Goal: Find specific page/section: Find specific page/section

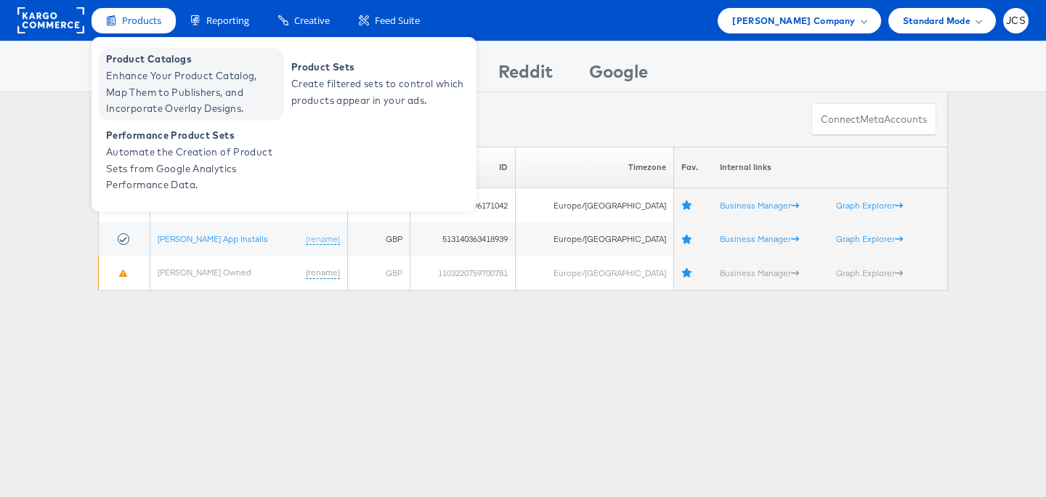
click at [152, 77] on span "Enhance Your Product Catalog, Map Them to Publishers, and Incorporate Overlay D…" at bounding box center [193, 92] width 174 height 49
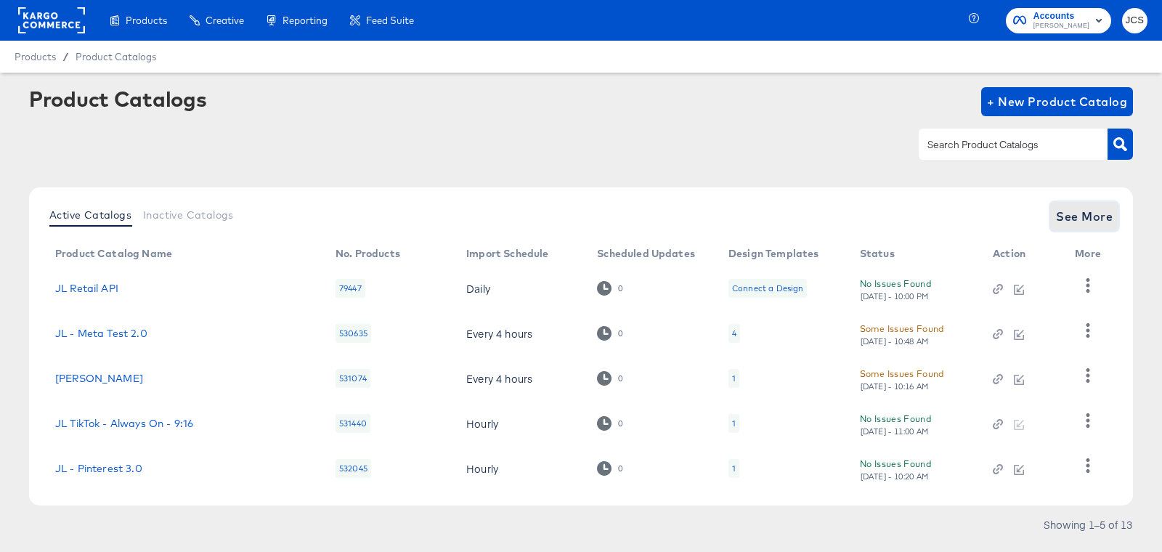
click at [1090, 214] on span "See More" at bounding box center [1084, 216] width 57 height 20
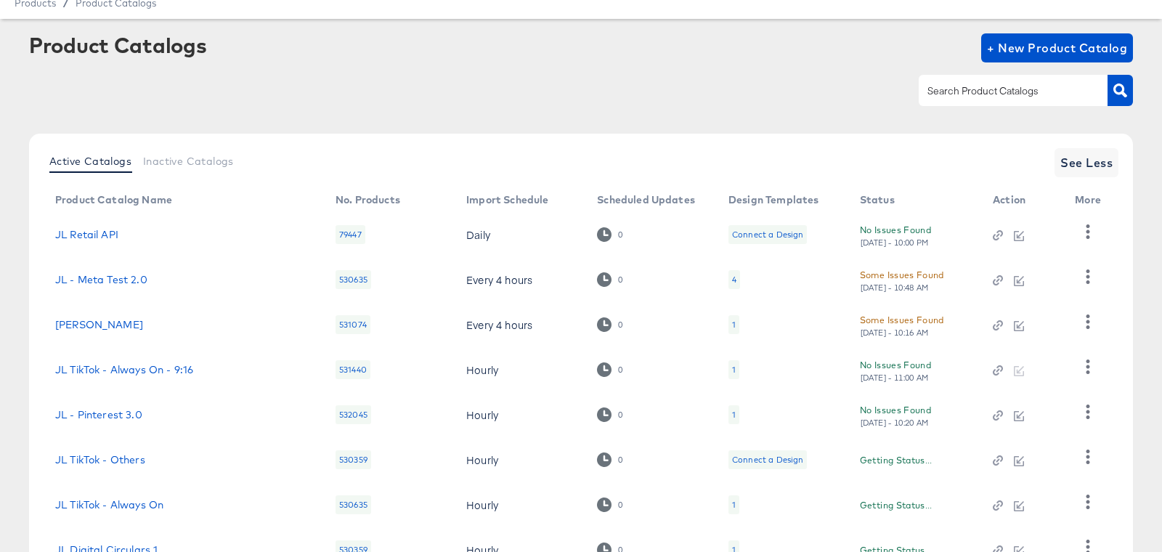
scroll to position [259, 0]
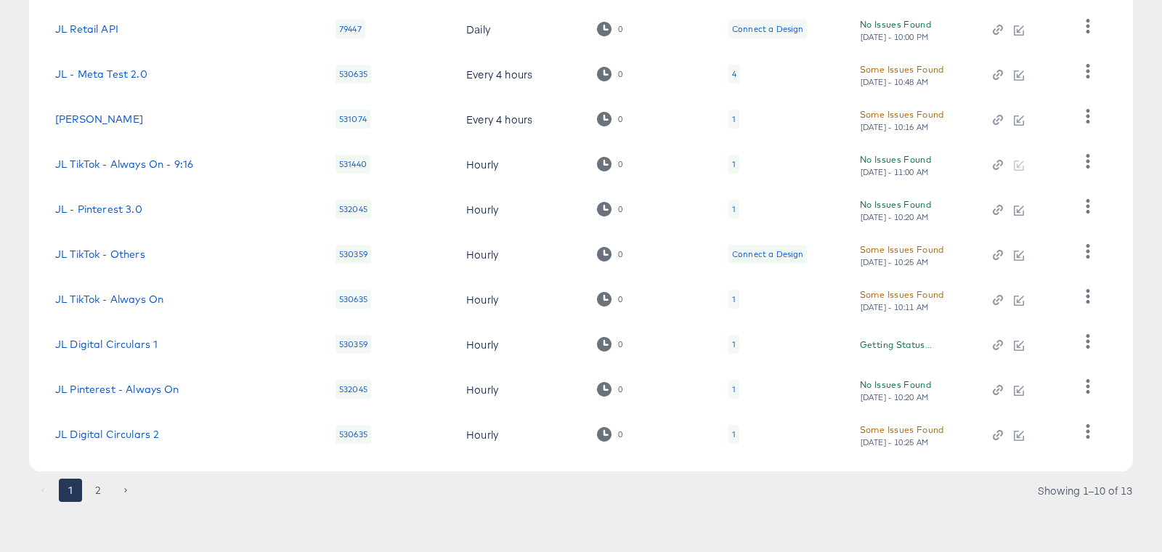
drag, startPoint x: 97, startPoint y: 488, endPoint x: 110, endPoint y: 487, distance: 13.8
click at [97, 488] on button "2" at bounding box center [97, 490] width 23 height 23
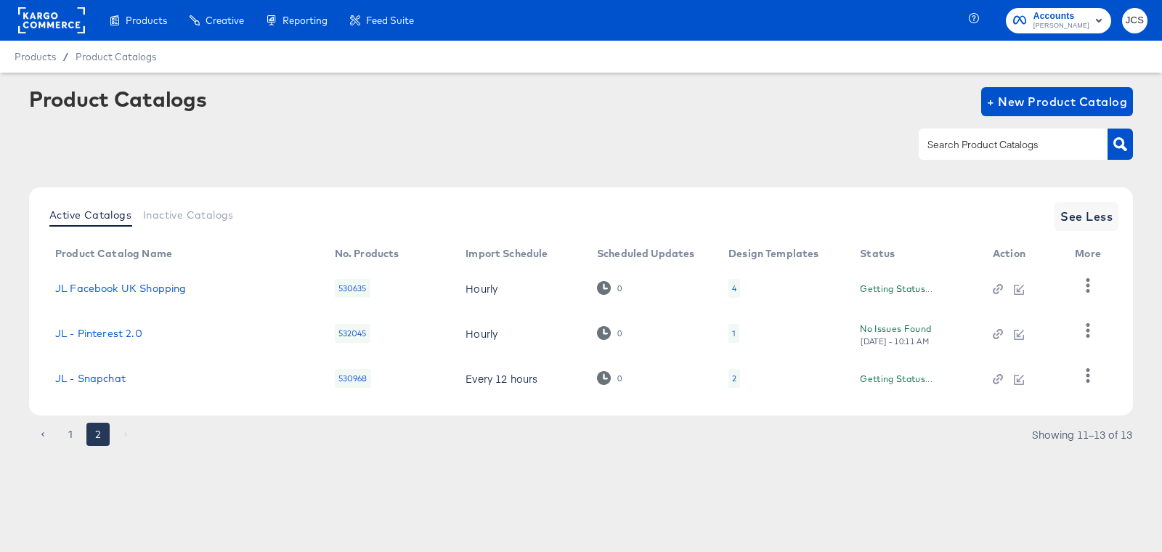
scroll to position [0, 0]
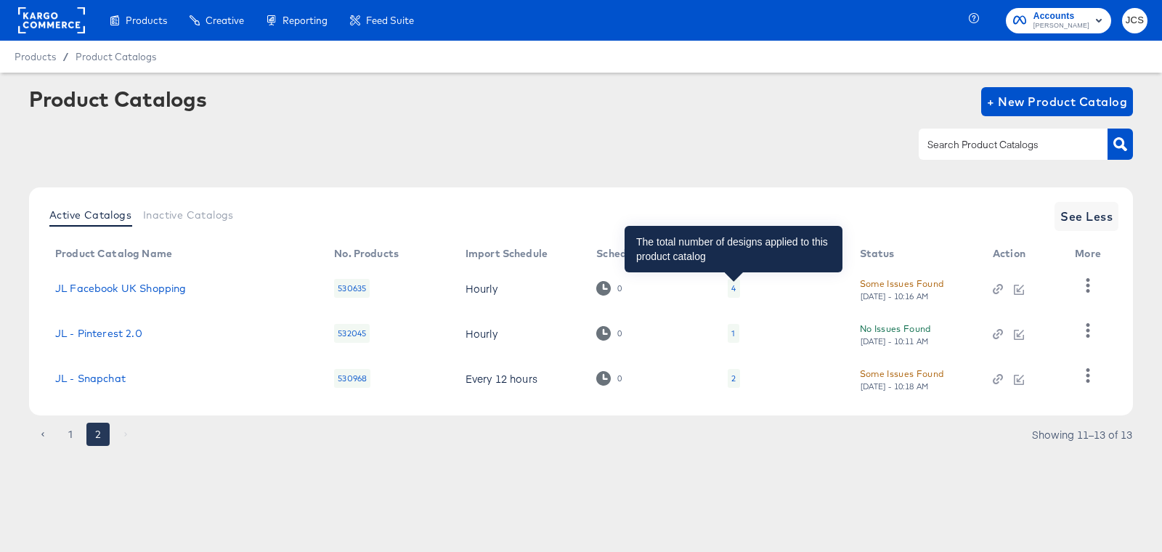
click at [735, 288] on div "4" at bounding box center [733, 289] width 4 height 12
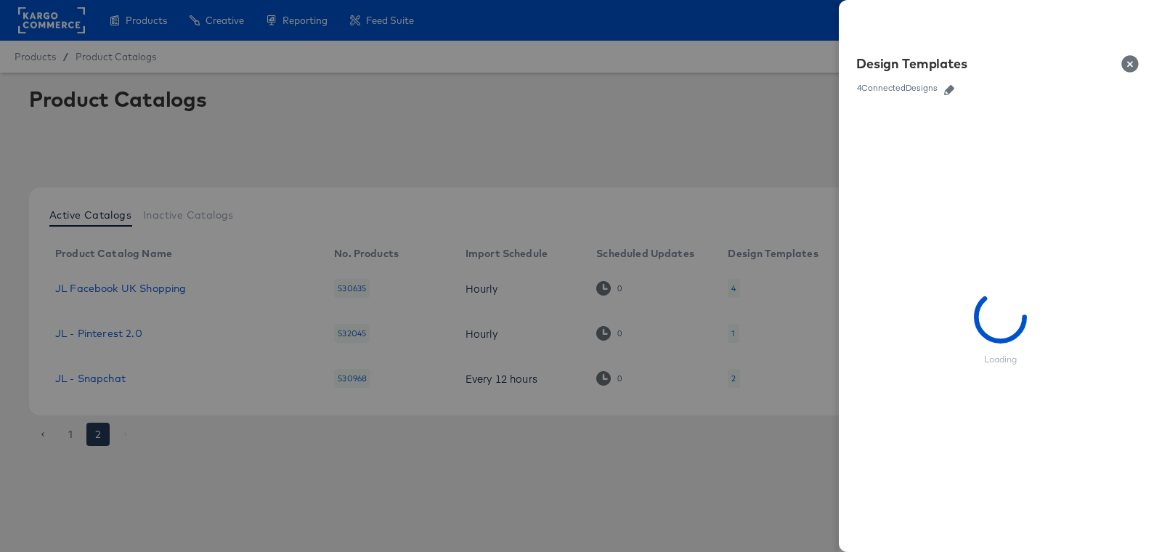
click at [952, 88] on icon "button" at bounding box center [949, 90] width 10 height 10
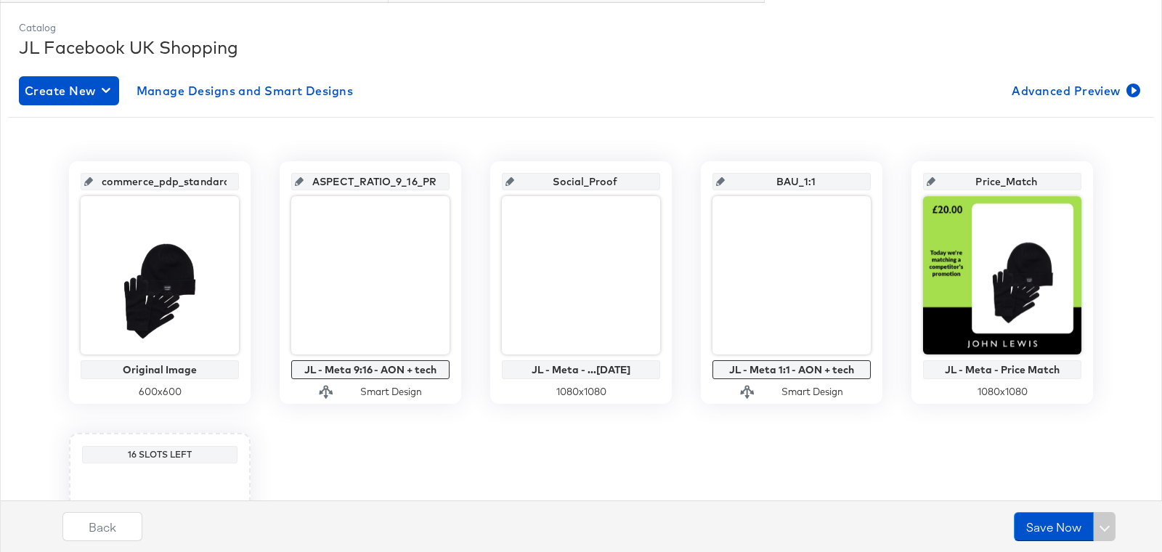
scroll to position [184, 0]
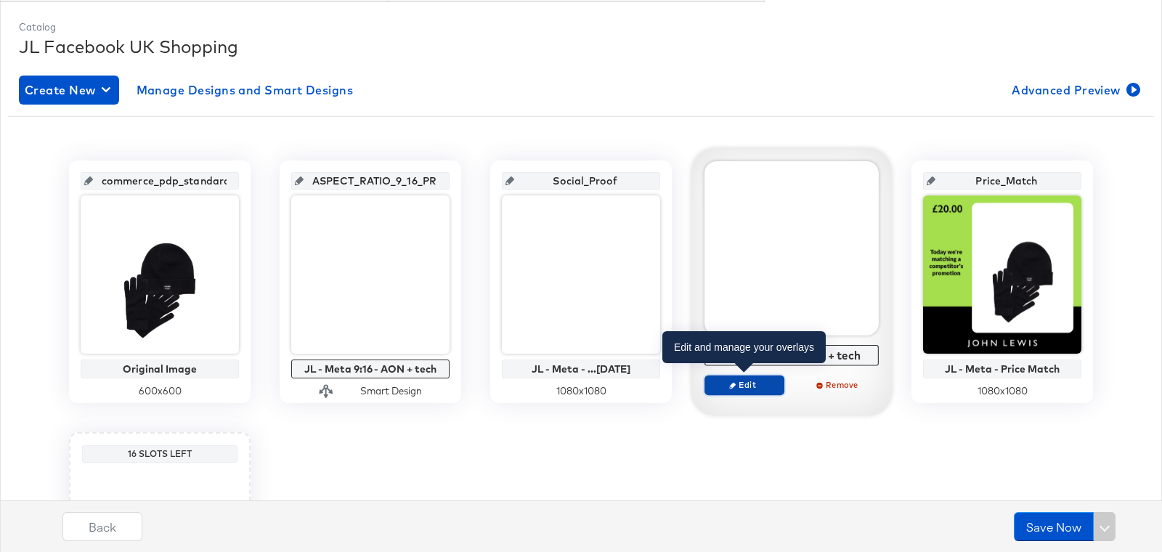
click at [747, 384] on span "Edit" at bounding box center [744, 384] width 67 height 11
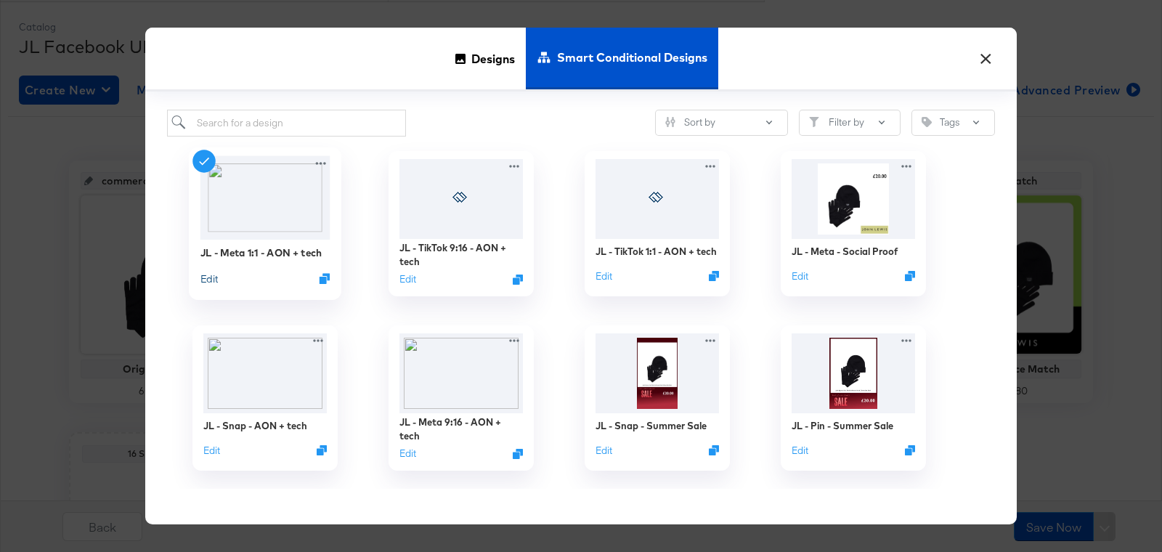
click at [211, 277] on button "Edit" at bounding box center [208, 278] width 17 height 14
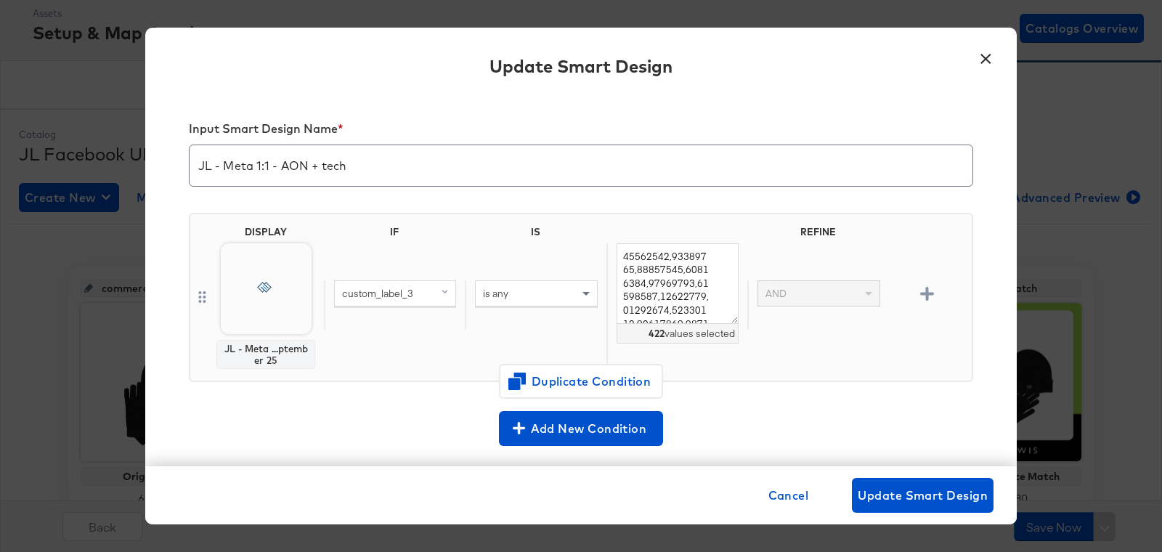
scroll to position [75, 0]
drag, startPoint x: 989, startPoint y: 55, endPoint x: 1000, endPoint y: 45, distance: 14.9
click at [989, 55] on button "×" at bounding box center [986, 55] width 26 height 26
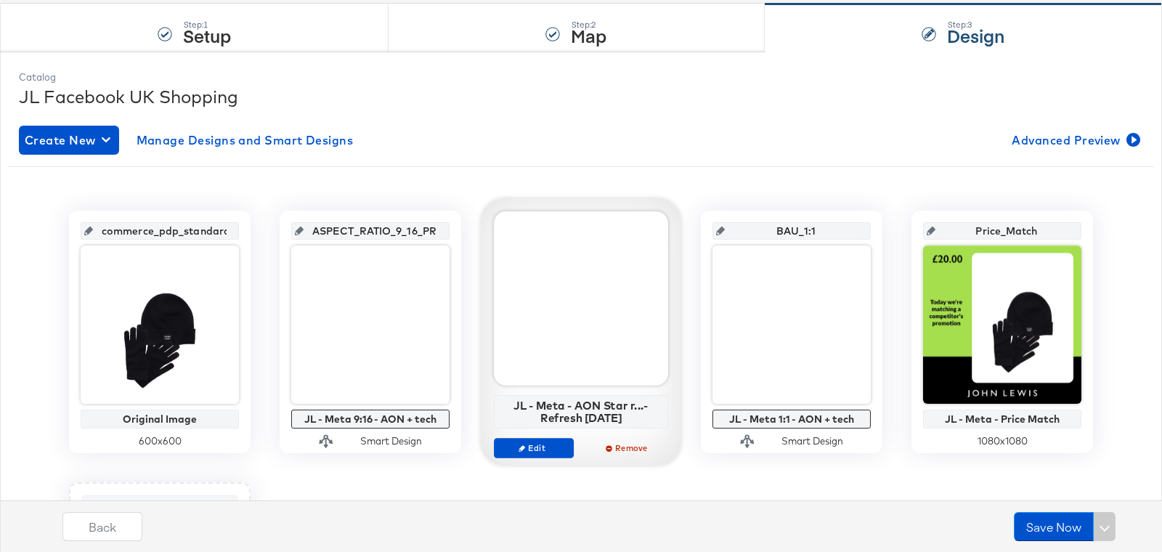
scroll to position [151, 0]
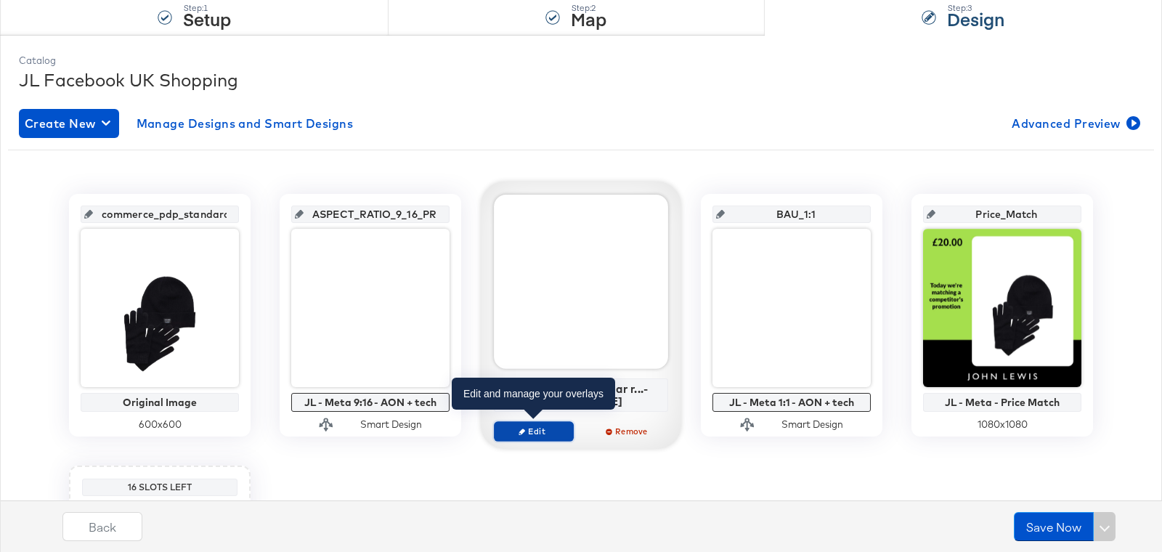
click at [548, 433] on span "Edit" at bounding box center [533, 431] width 67 height 11
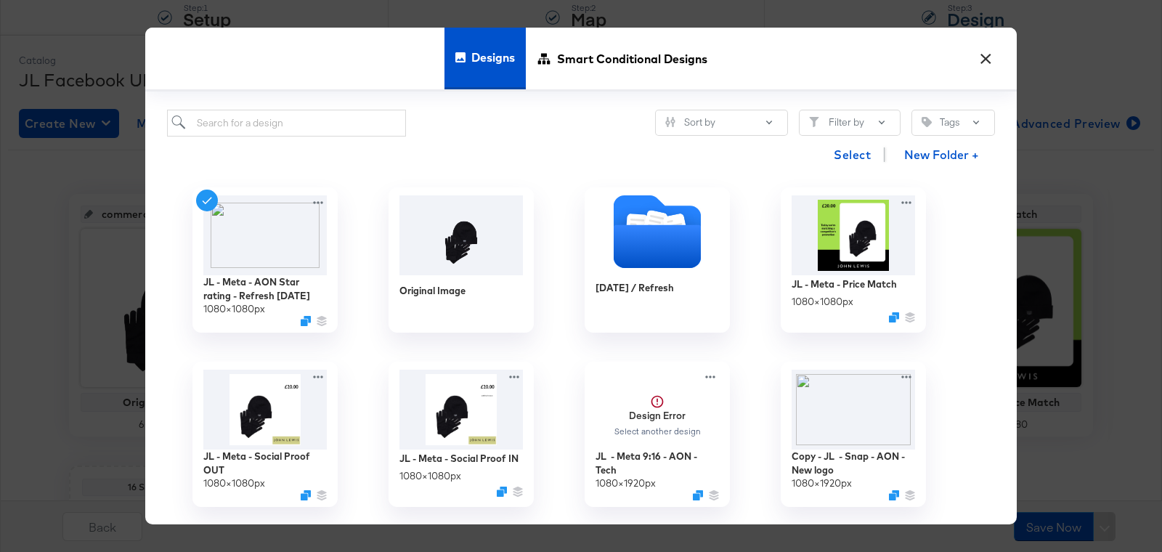
click at [984, 61] on button "×" at bounding box center [986, 55] width 26 height 26
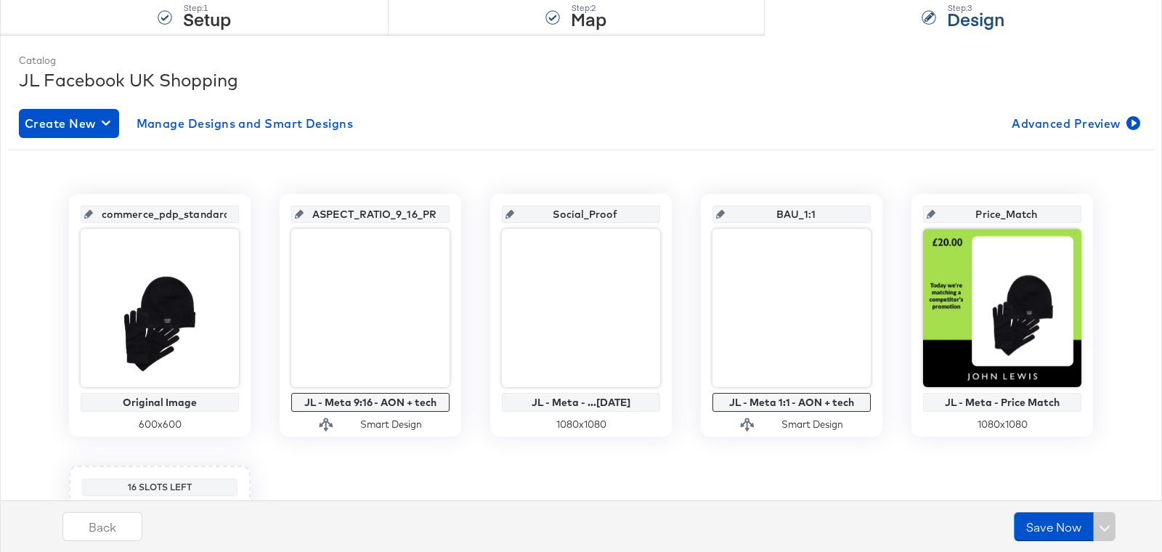
click at [602, 453] on div "commerce_pdp_standard_preferred Original Image 600 x 600 ASPECT_RATIO_9_16_PREF…" at bounding box center [581, 451] width 1146 height 514
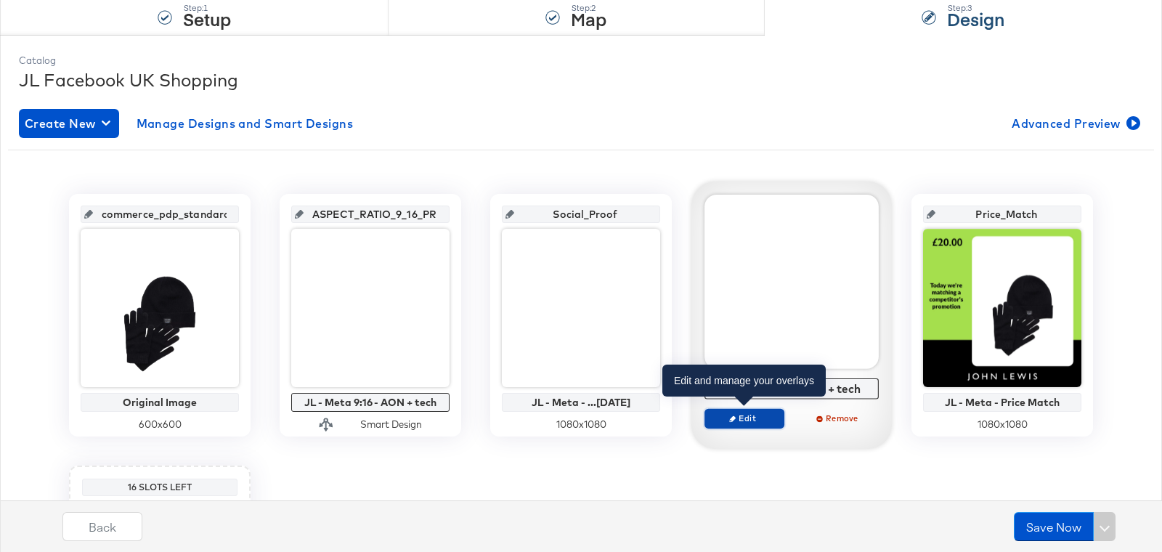
click at [738, 421] on span "Edit" at bounding box center [744, 418] width 67 height 11
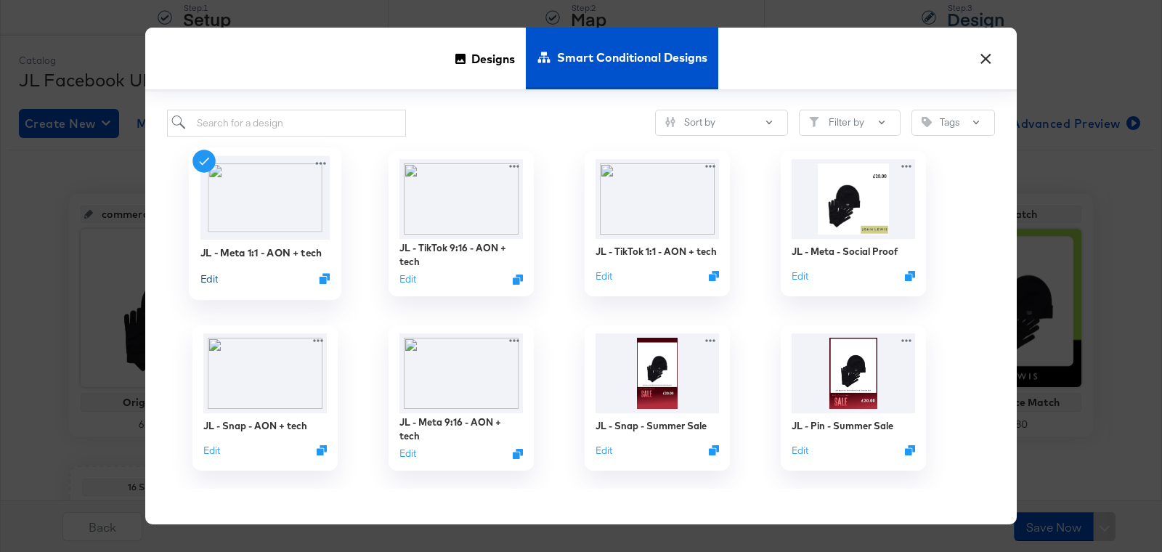
click at [210, 277] on button "Edit" at bounding box center [208, 278] width 17 height 14
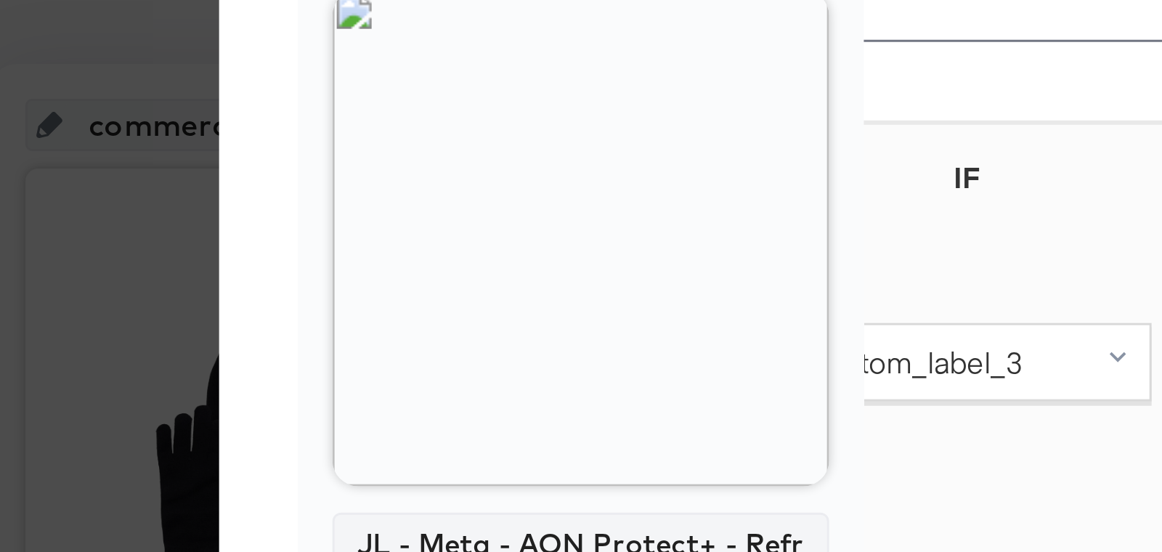
scroll to position [115, 0]
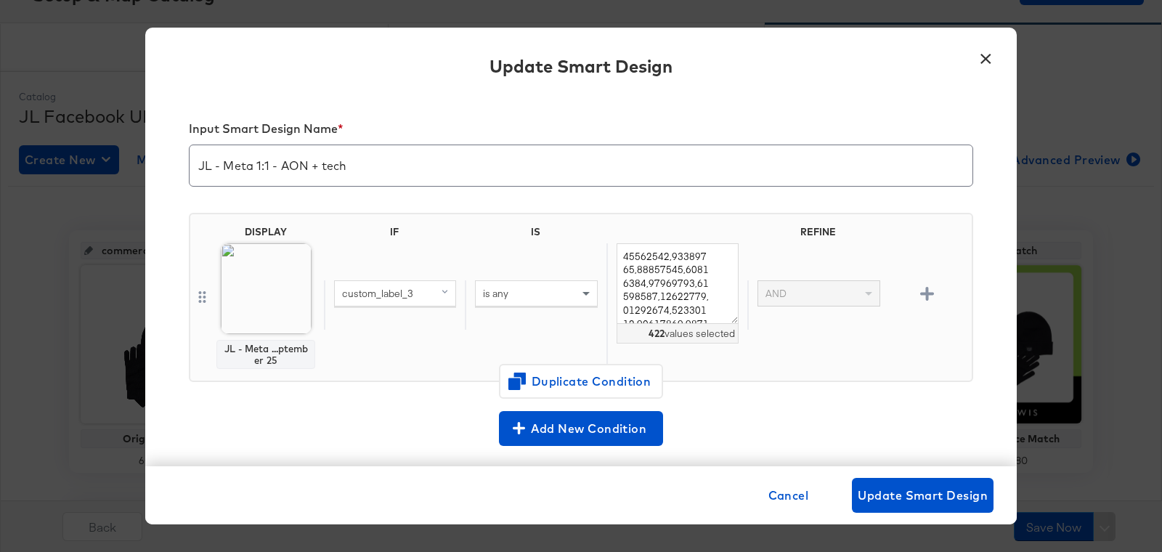
click at [728, 75] on div "Update Smart Design" at bounding box center [581, 68] width 872 height 53
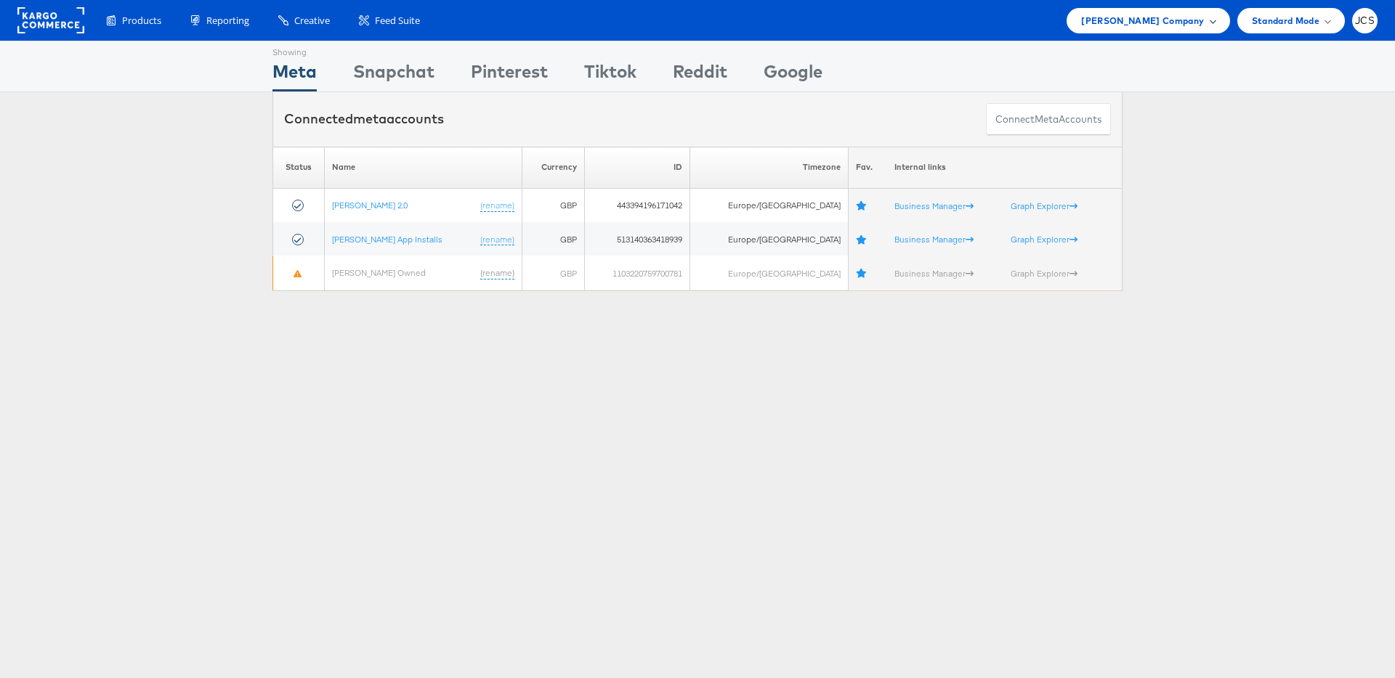
click at [1133, 24] on span "John Lewis Company" at bounding box center [1142, 20] width 123 height 15
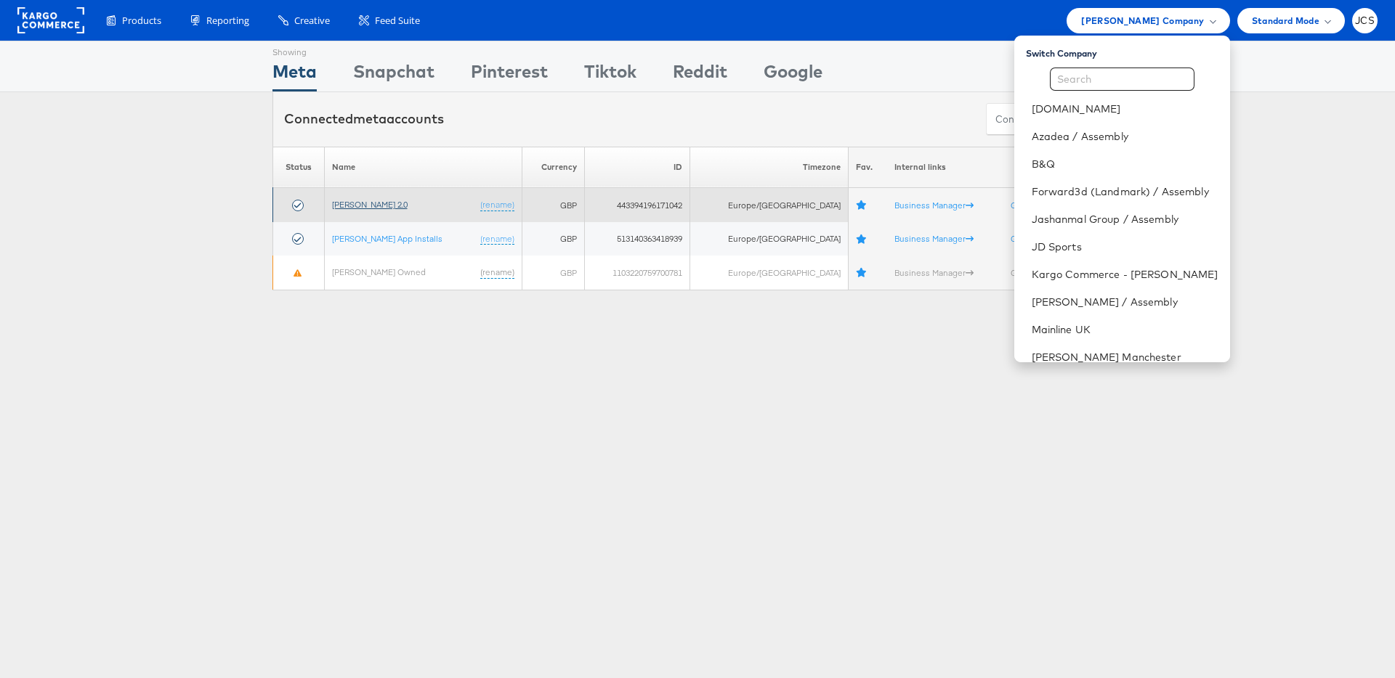
click at [366, 208] on link "John Lewis 2.0" at bounding box center [370, 204] width 76 height 11
